Goal: Task Accomplishment & Management: Manage account settings

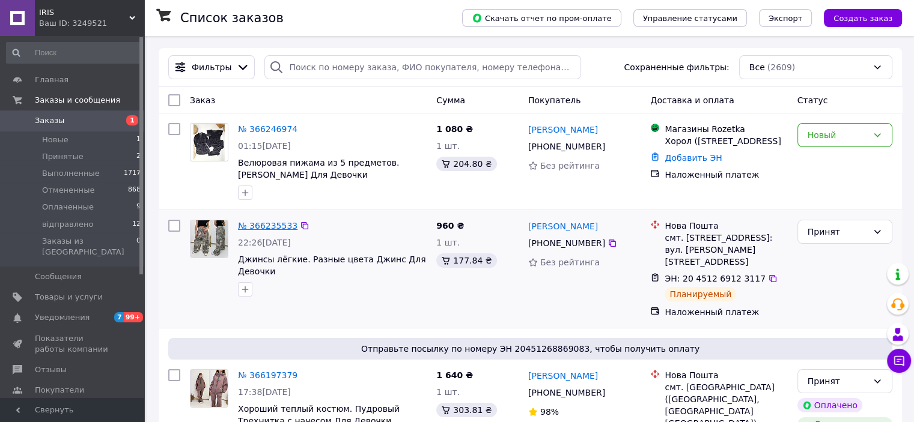
click at [260, 225] on link "№ 366235533" at bounding box center [267, 226] width 59 height 10
click at [301, 229] on icon at bounding box center [304, 225] width 7 height 7
click at [268, 229] on link "№ 366235533" at bounding box center [267, 226] width 59 height 10
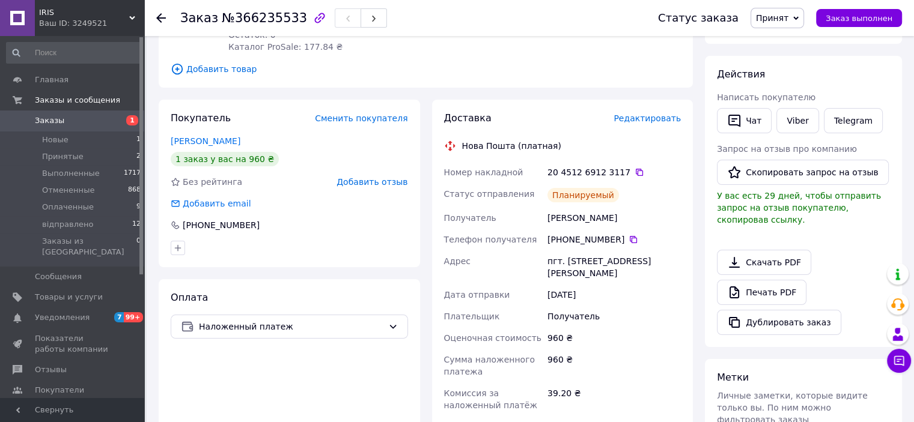
scroll to position [180, 0]
click at [630, 237] on icon at bounding box center [633, 238] width 7 height 7
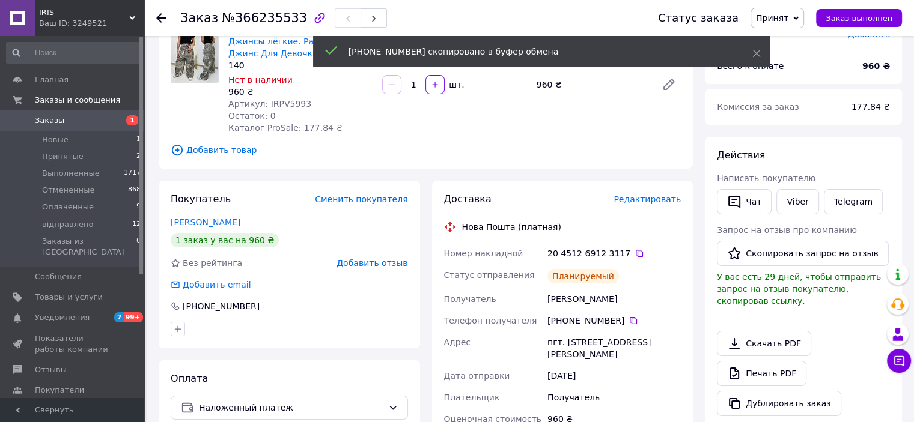
scroll to position [0, 0]
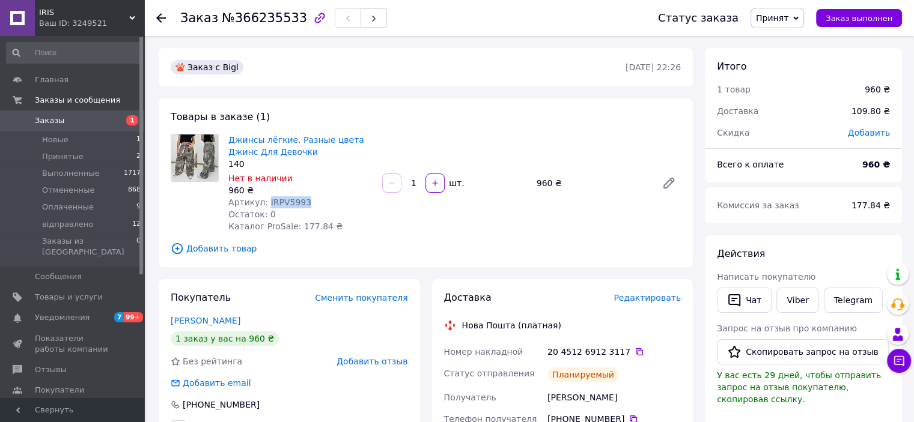
drag, startPoint x: 297, startPoint y: 201, endPoint x: 264, endPoint y: 201, distance: 33.0
click at [264, 201] on span "Артикул: IRPV5993" at bounding box center [269, 203] width 83 height 10
copy span "IRPV5993"
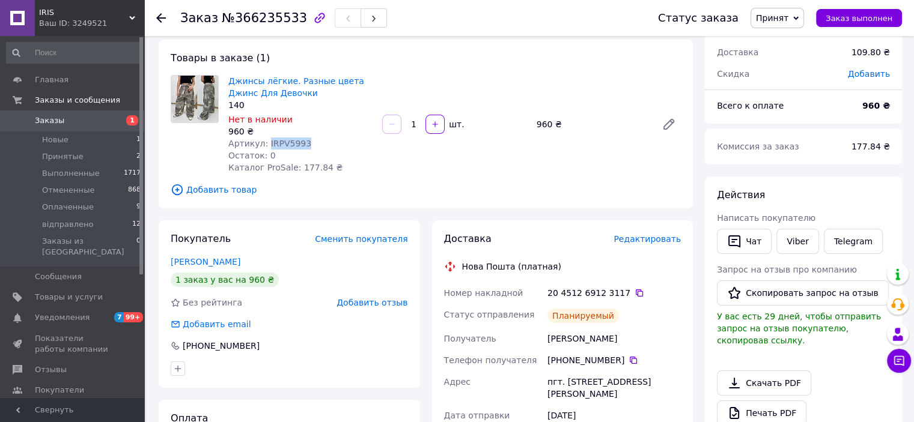
scroll to position [59, 0]
drag, startPoint x: 610, startPoint y: 341, endPoint x: 547, endPoint y: 339, distance: 63.1
click at [547, 339] on div "[PERSON_NAME]" at bounding box center [614, 338] width 138 height 22
copy div "[PERSON_NAME]"
